Goal: Task Accomplishment & Management: Manage account settings

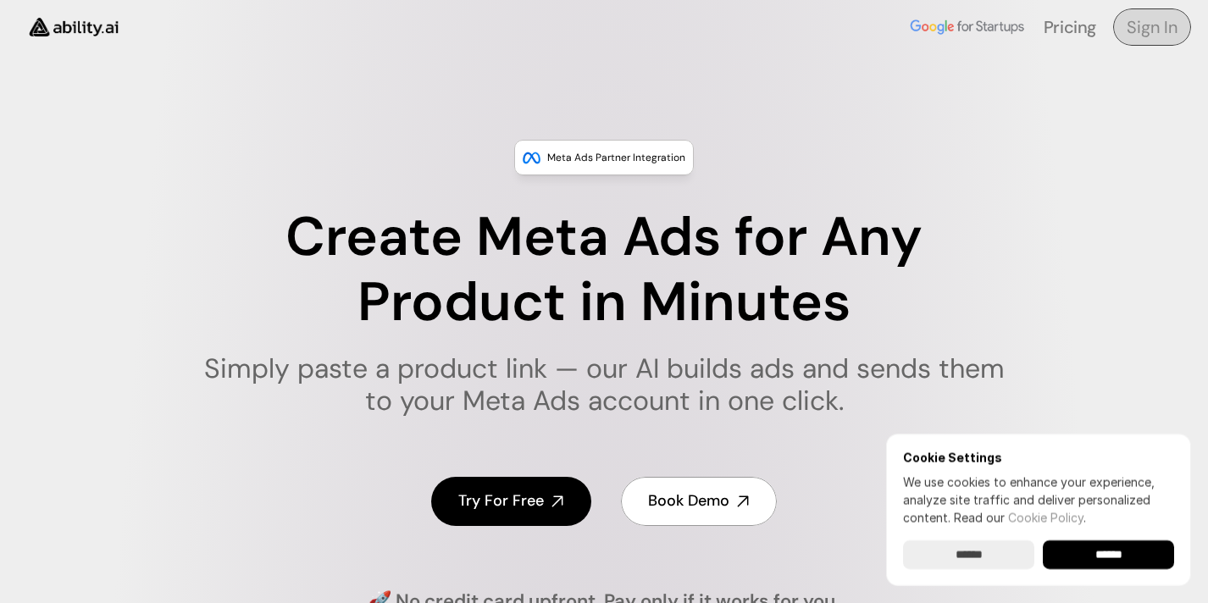
click at [1151, 28] on h4 "Sign In" at bounding box center [1152, 27] width 51 height 24
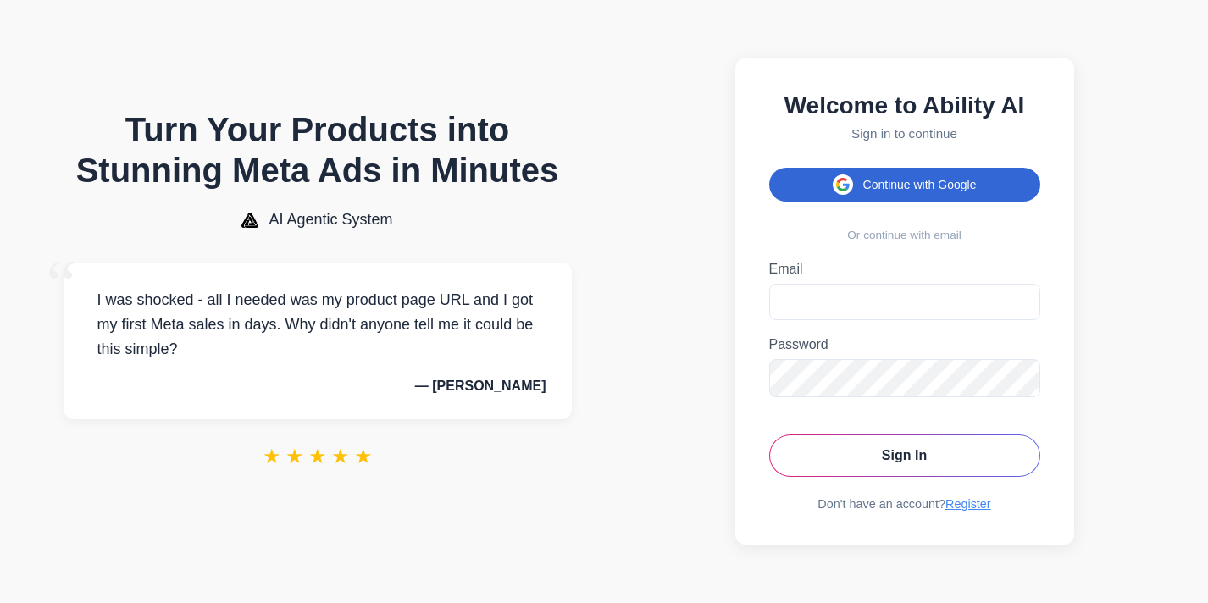
click at [920, 184] on button "Continue with Google" at bounding box center [904, 185] width 271 height 34
